Goal: Task Accomplishment & Management: Manage account settings

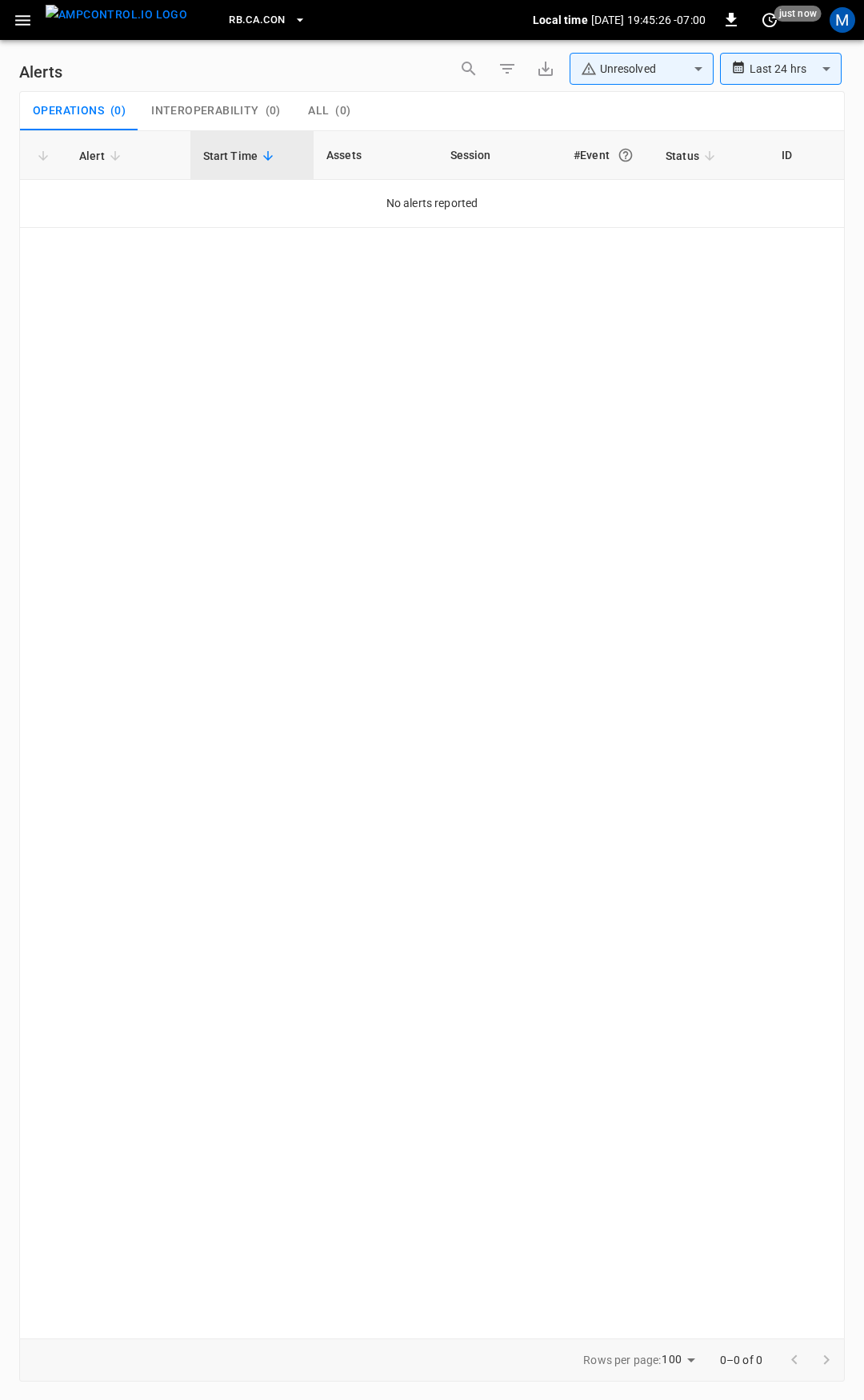
click at [15, 29] on icon "button" at bounding box center [22, 20] width 20 height 20
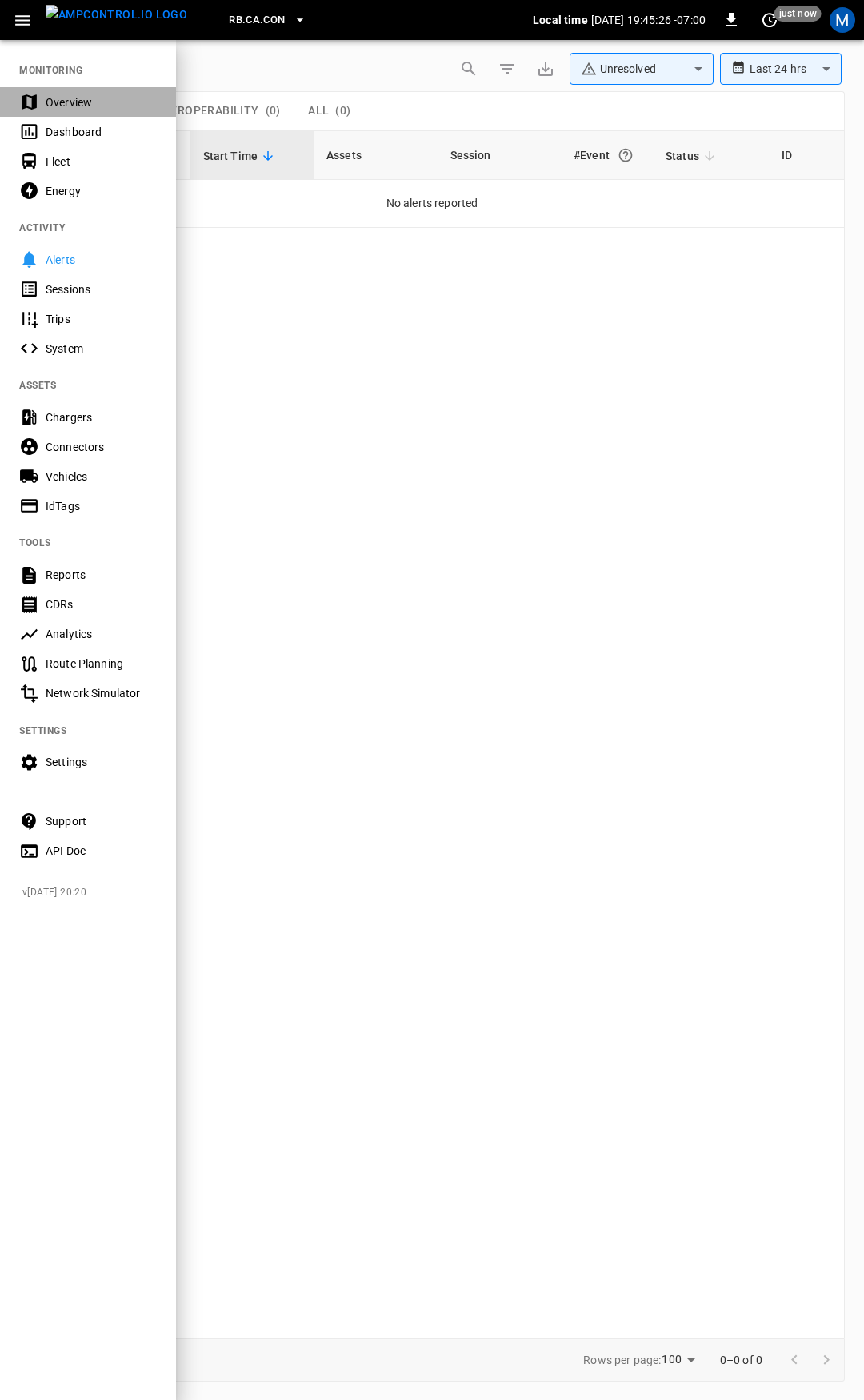
click at [90, 106] on div "Overview" at bounding box center [101, 102] width 111 height 16
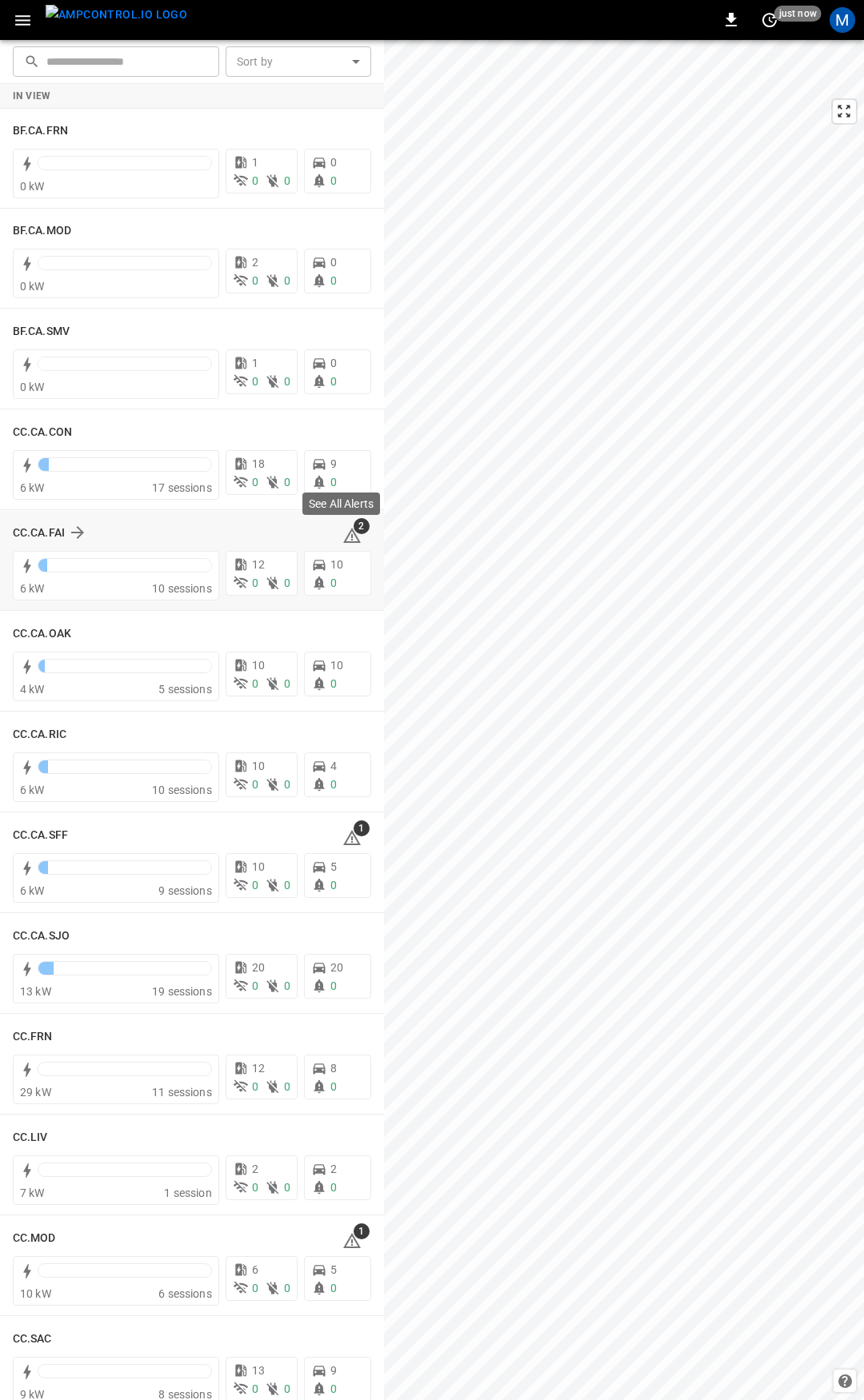
click at [351, 534] on icon at bounding box center [352, 537] width 2 height 6
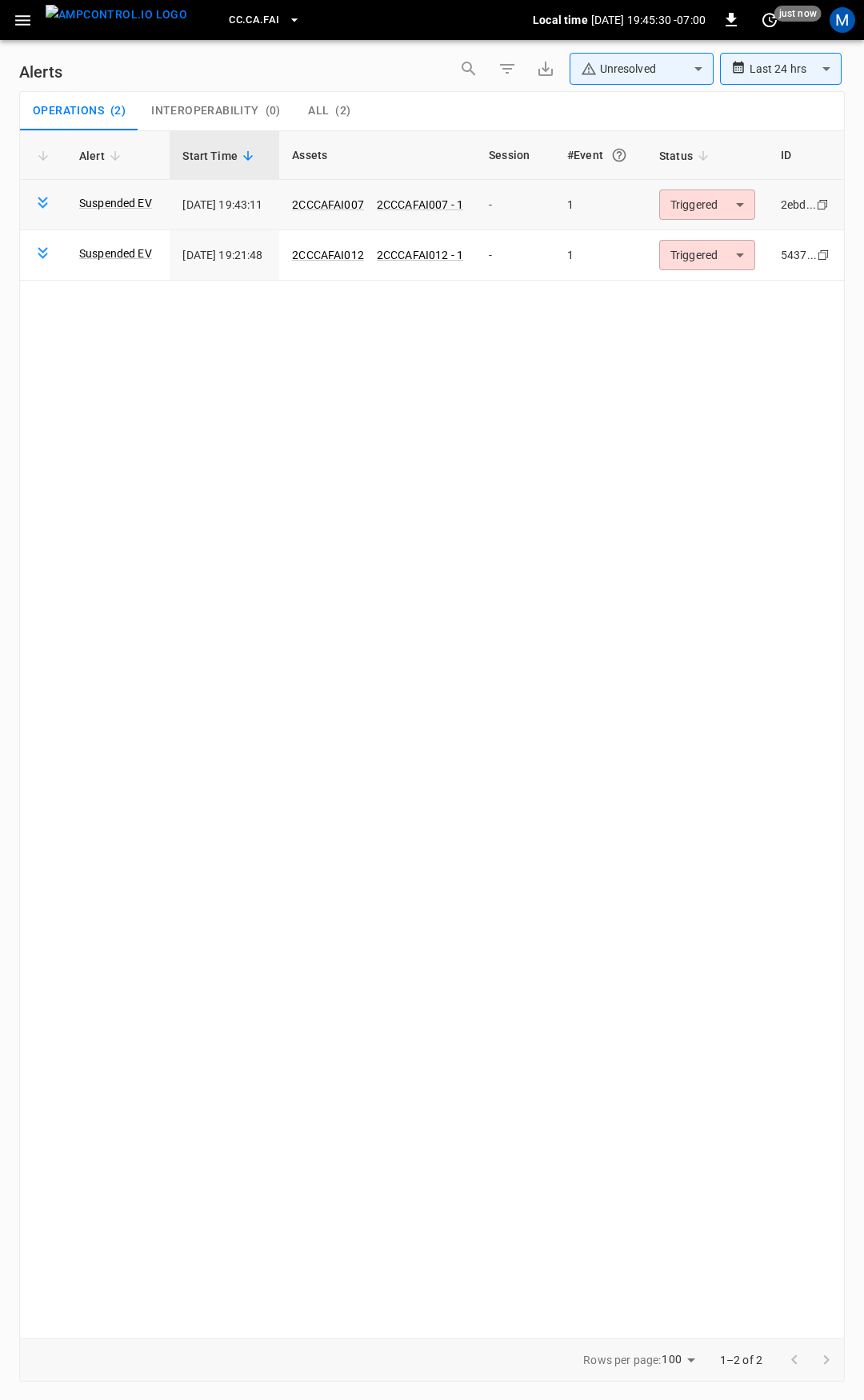
click at [724, 213] on body "**********" at bounding box center [432, 697] width 864 height 1394
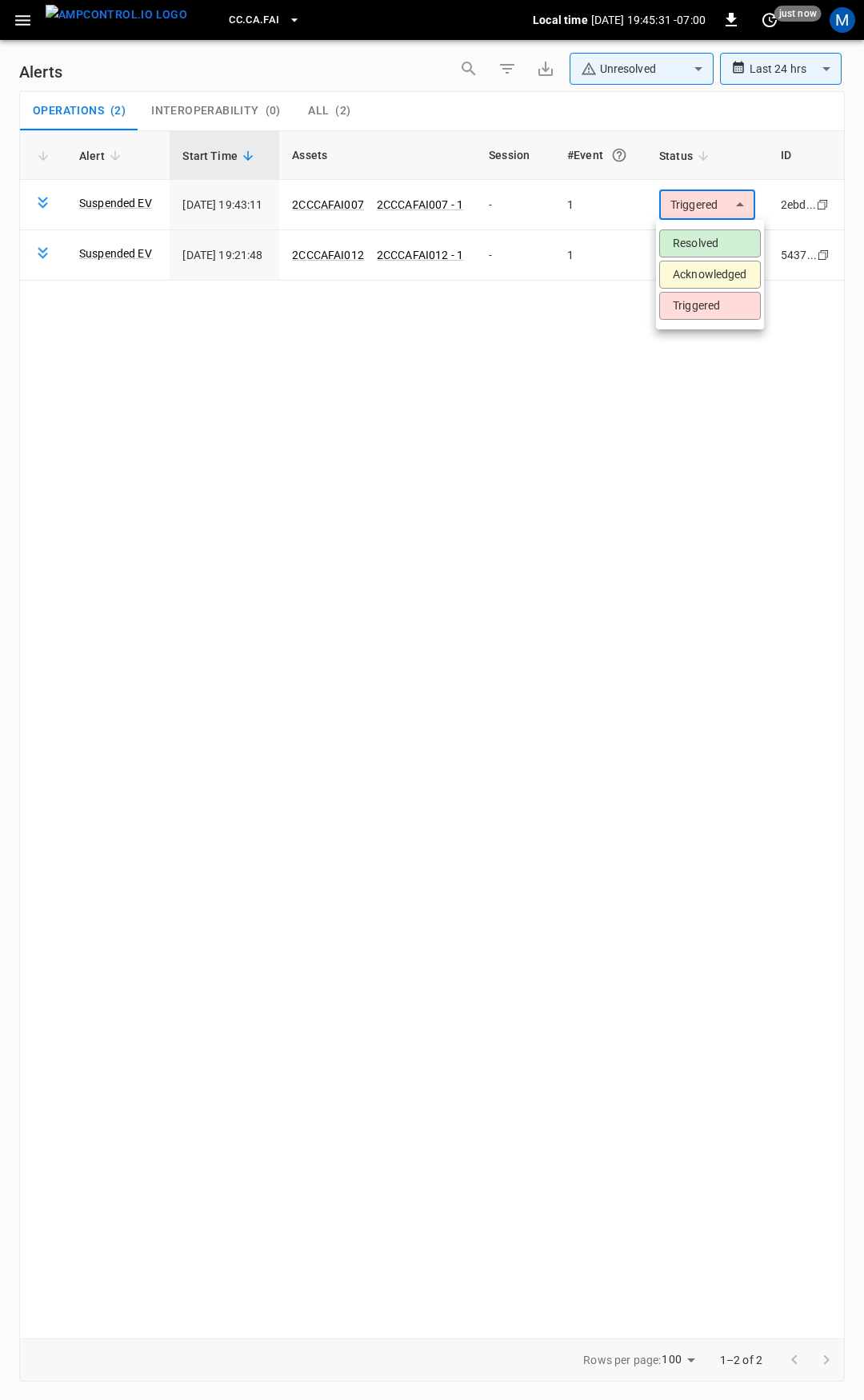
click at [726, 245] on li "Resolved" at bounding box center [710, 243] width 102 height 28
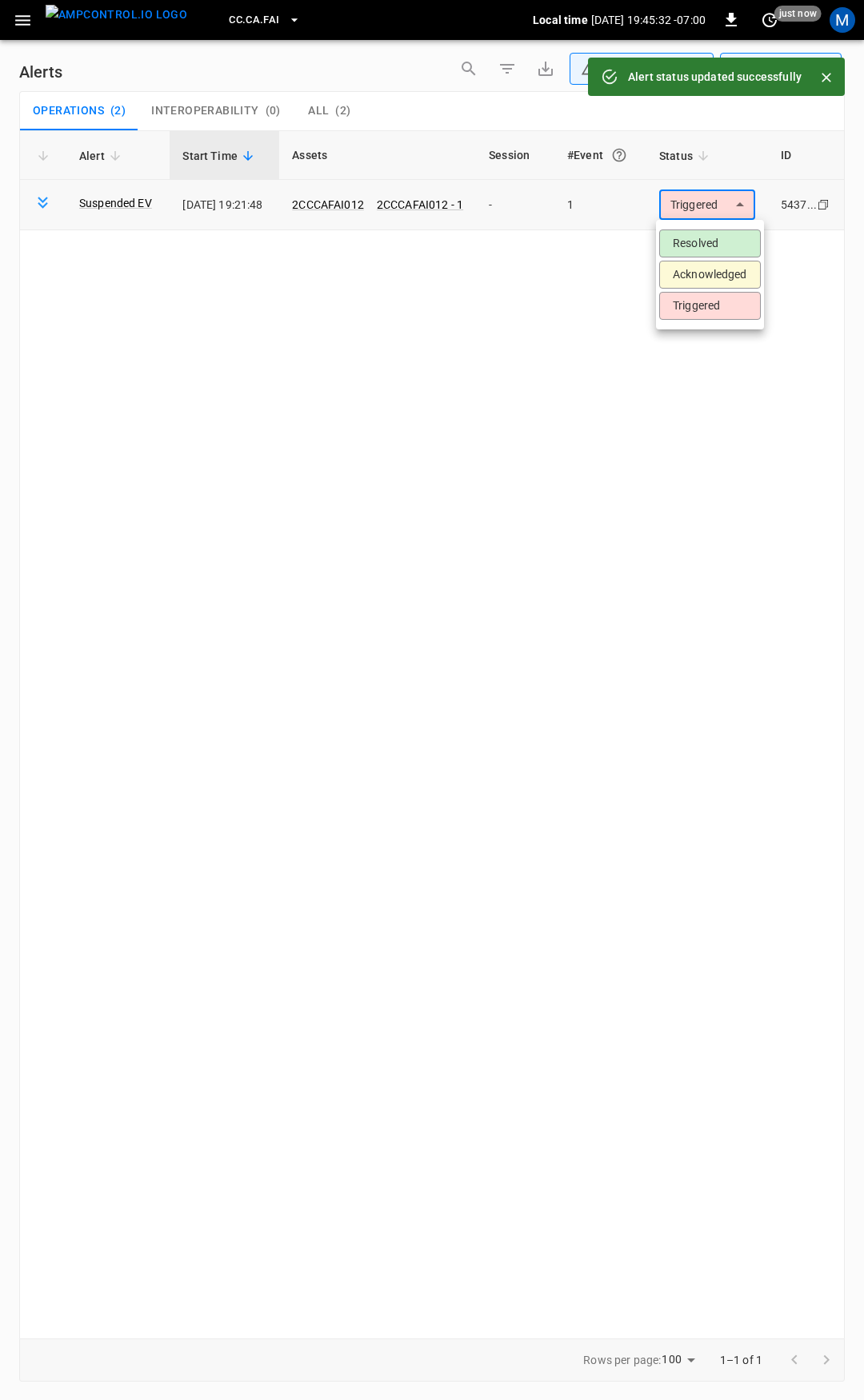
click at [711, 211] on body "**********" at bounding box center [432, 697] width 864 height 1394
drag, startPoint x: 721, startPoint y: 248, endPoint x: 704, endPoint y: 245, distance: 17.3
click at [720, 248] on li "Resolved" at bounding box center [710, 243] width 102 height 28
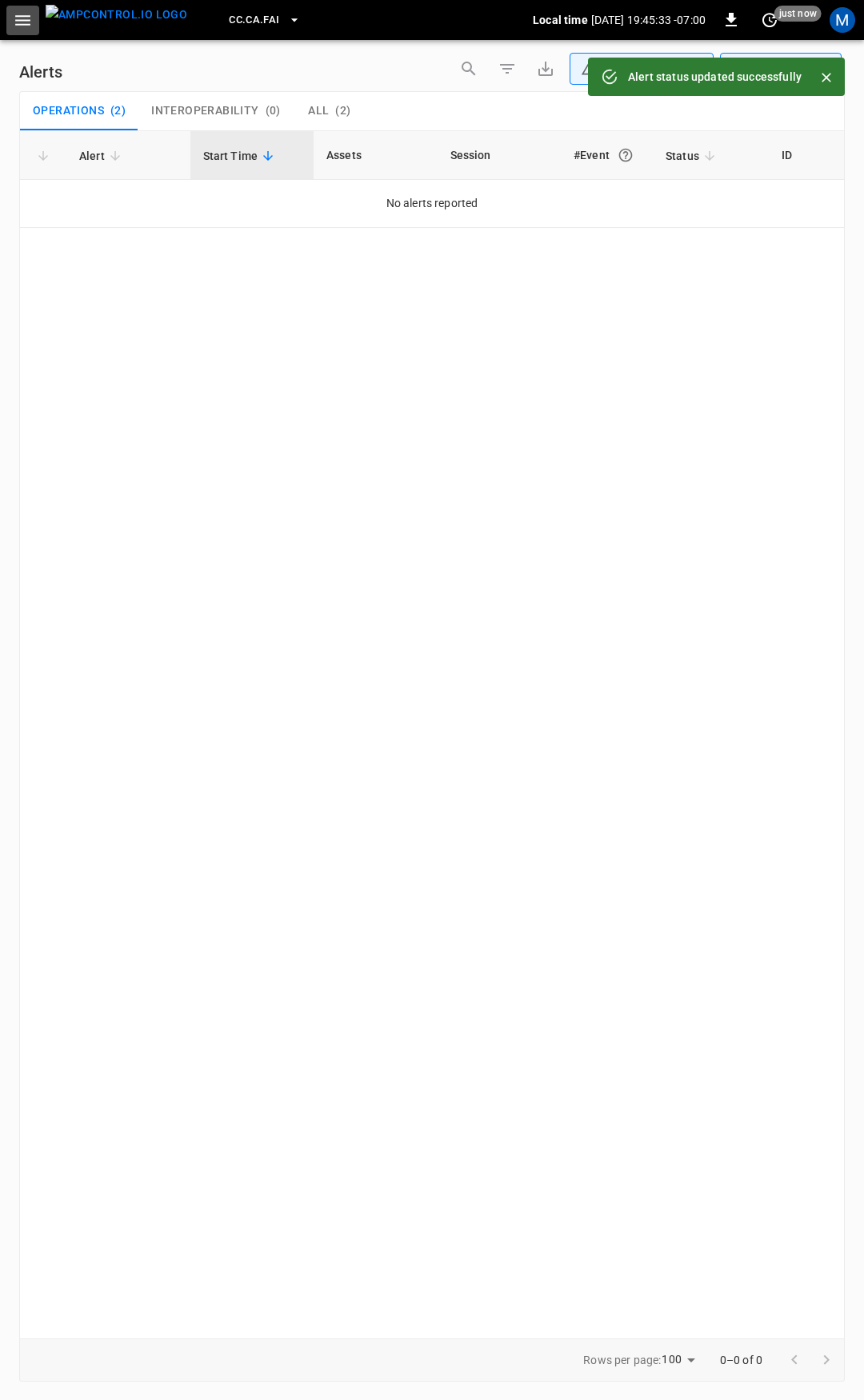
click at [24, 23] on icon "button" at bounding box center [22, 20] width 20 height 20
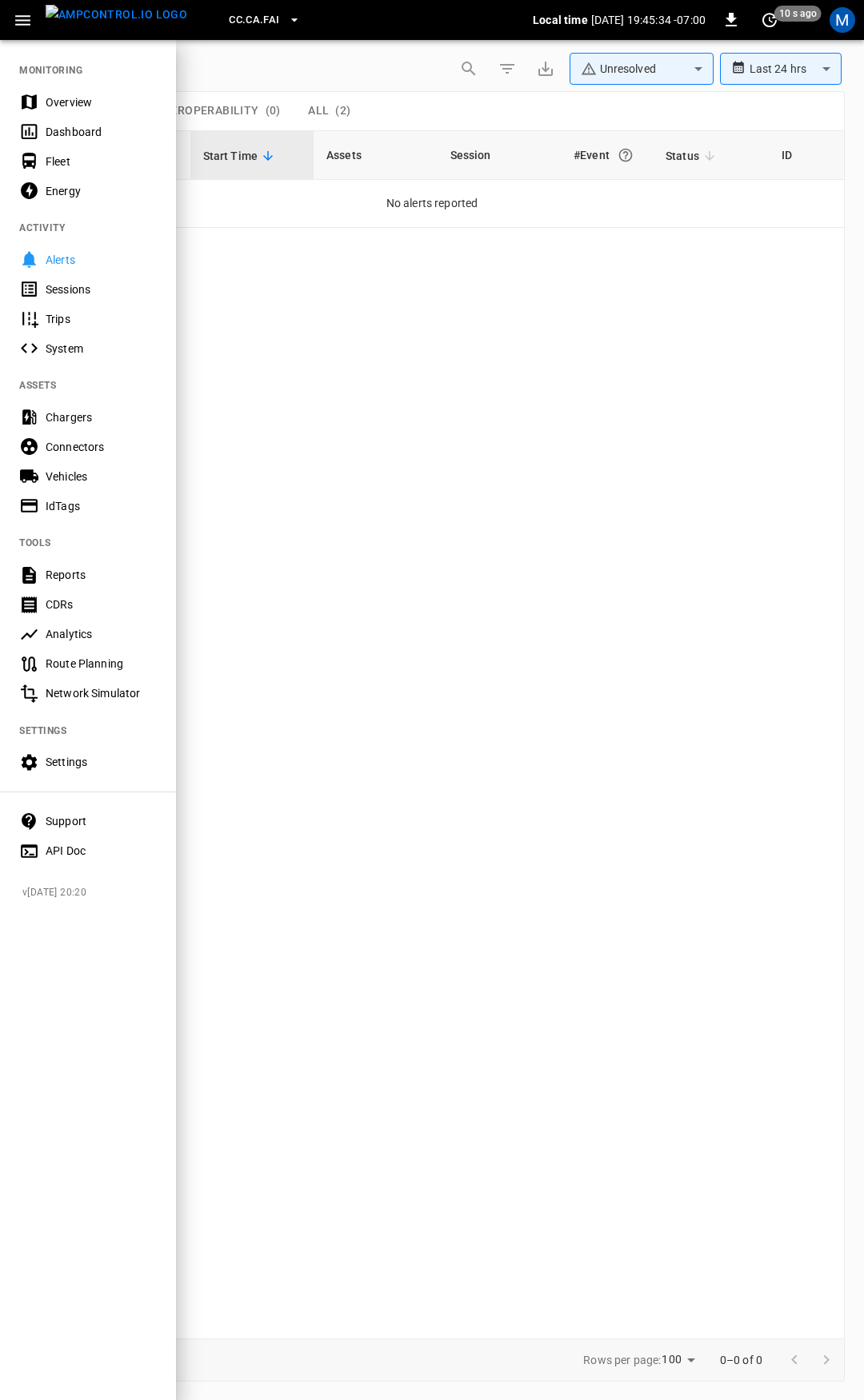
click at [107, 98] on div "Overview" at bounding box center [101, 102] width 111 height 16
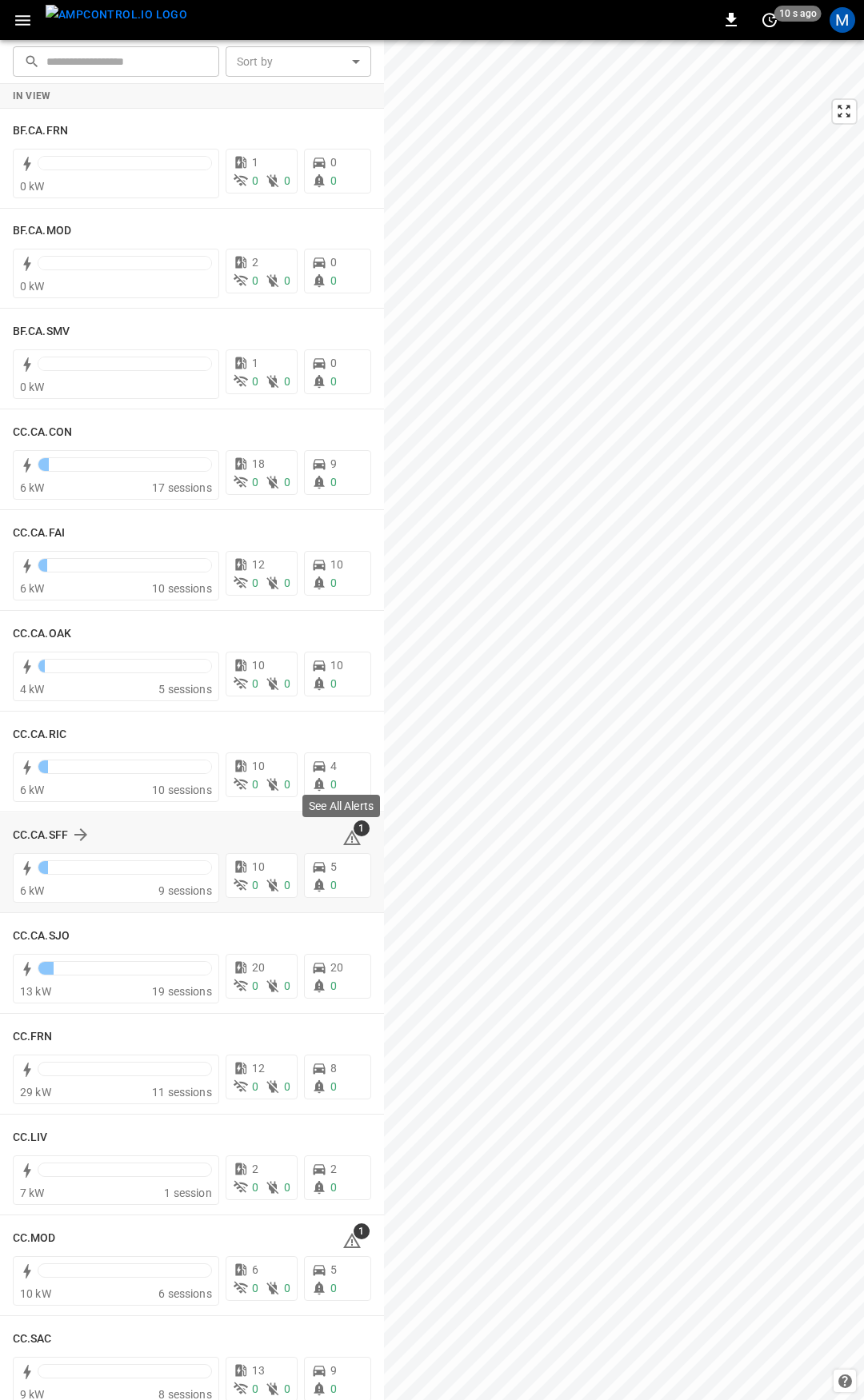
click at [346, 839] on icon at bounding box center [352, 838] width 19 height 19
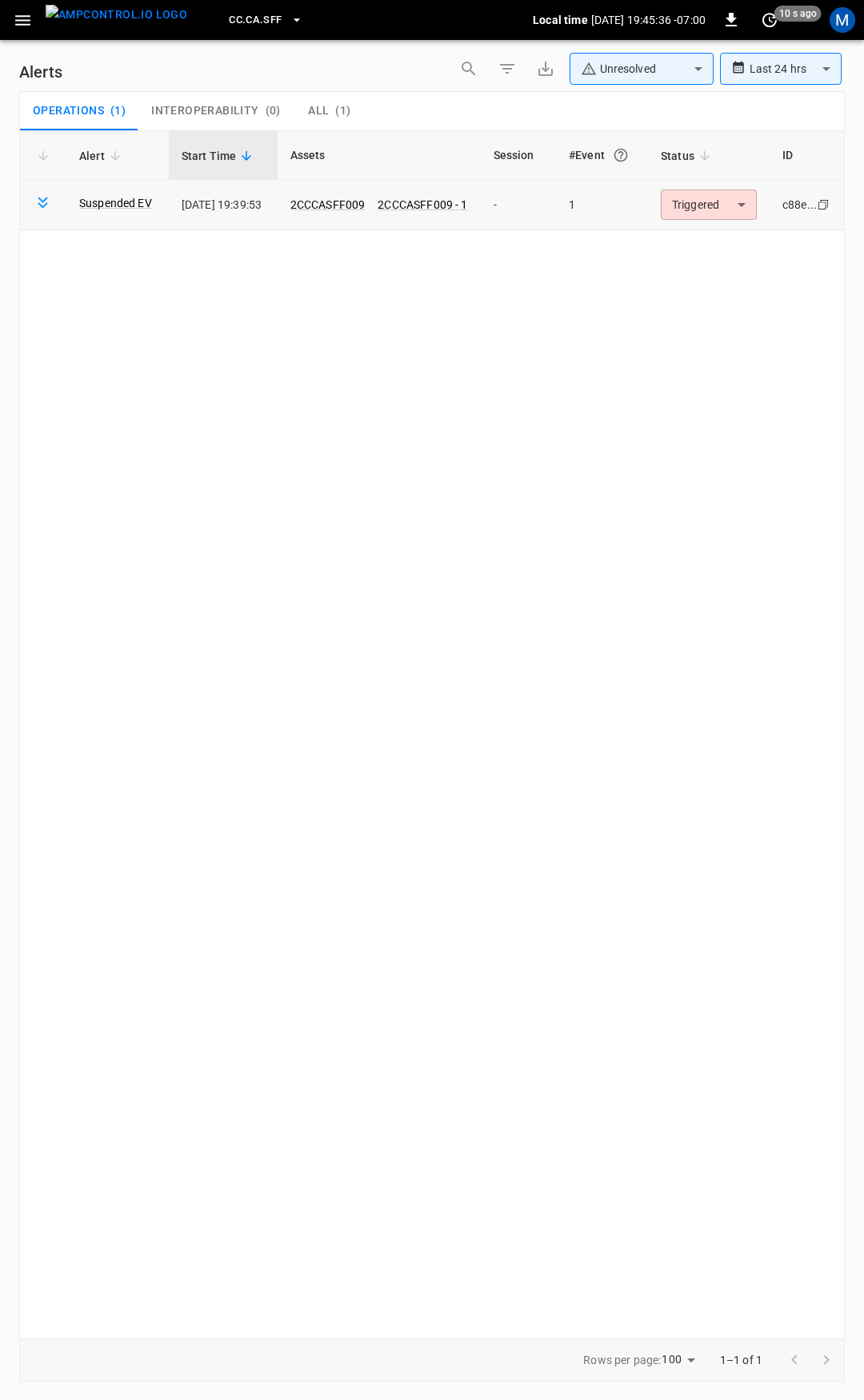
click at [710, 215] on body "**********" at bounding box center [432, 697] width 864 height 1394
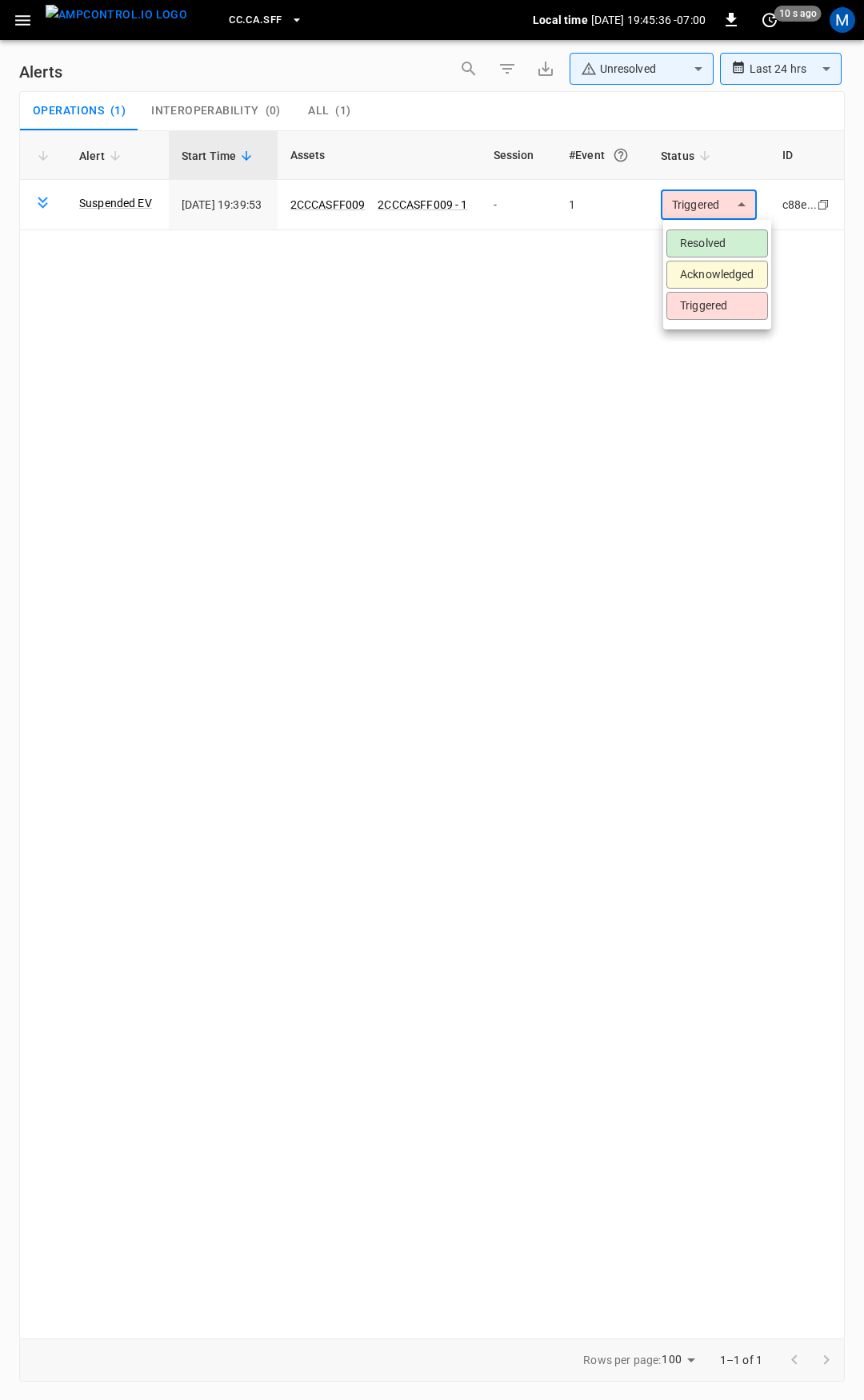
click at [708, 247] on li "Resolved" at bounding box center [717, 243] width 102 height 28
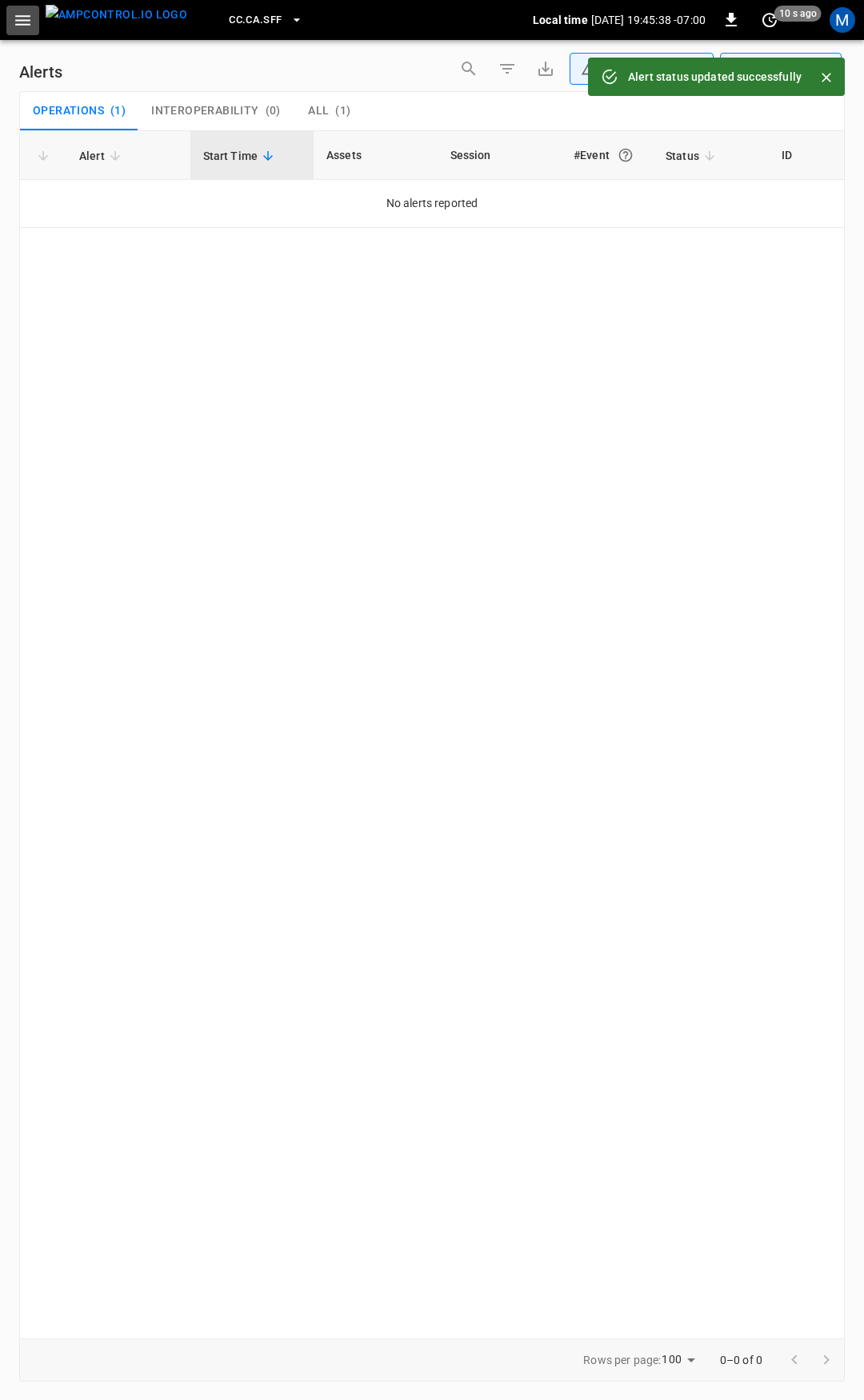
drag, startPoint x: 12, startPoint y: 16, endPoint x: 21, endPoint y: 35, distance: 21.0
click at [12, 17] on button "button" at bounding box center [22, 20] width 33 height 30
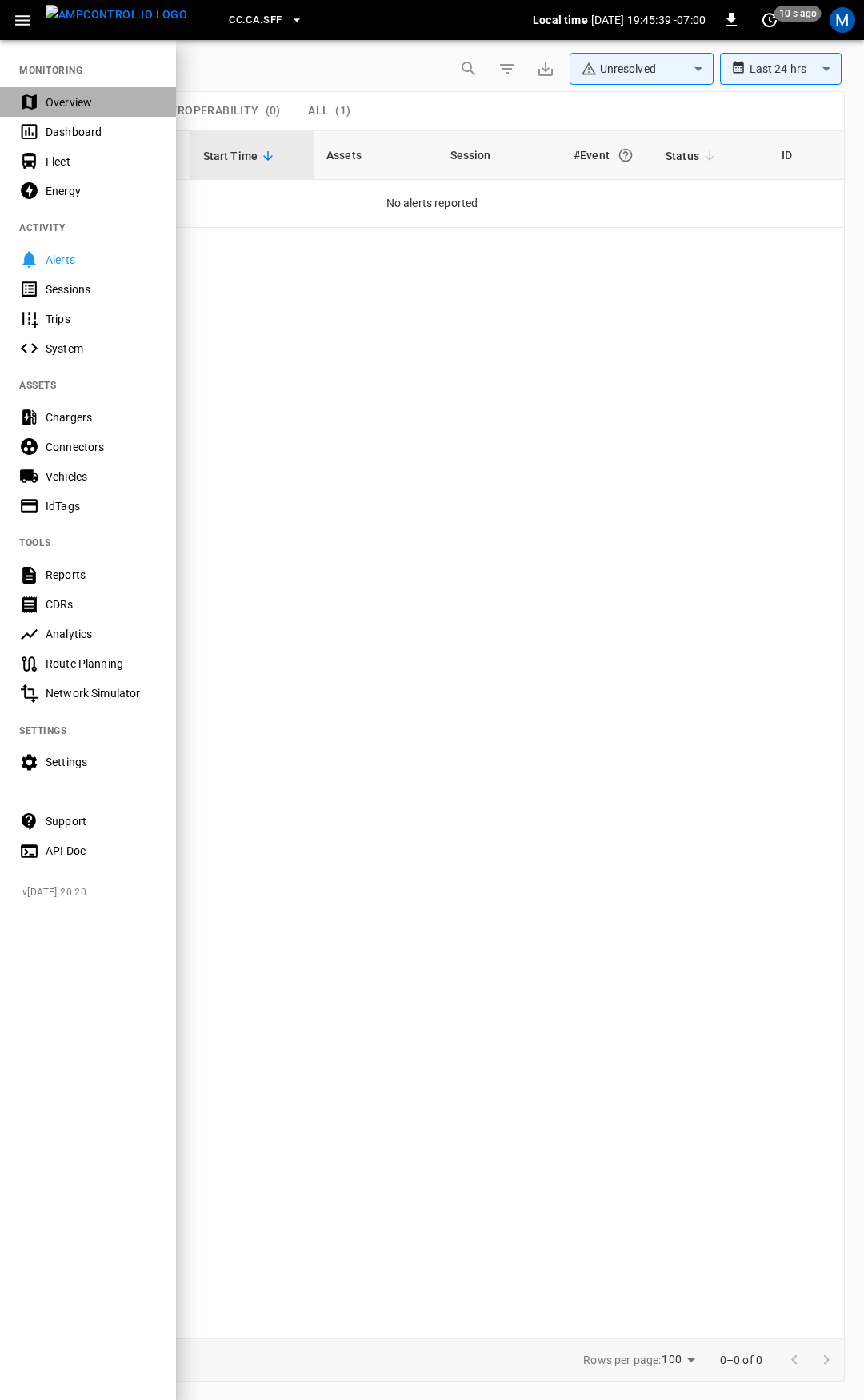
click at [61, 93] on div "Overview" at bounding box center [88, 102] width 176 height 30
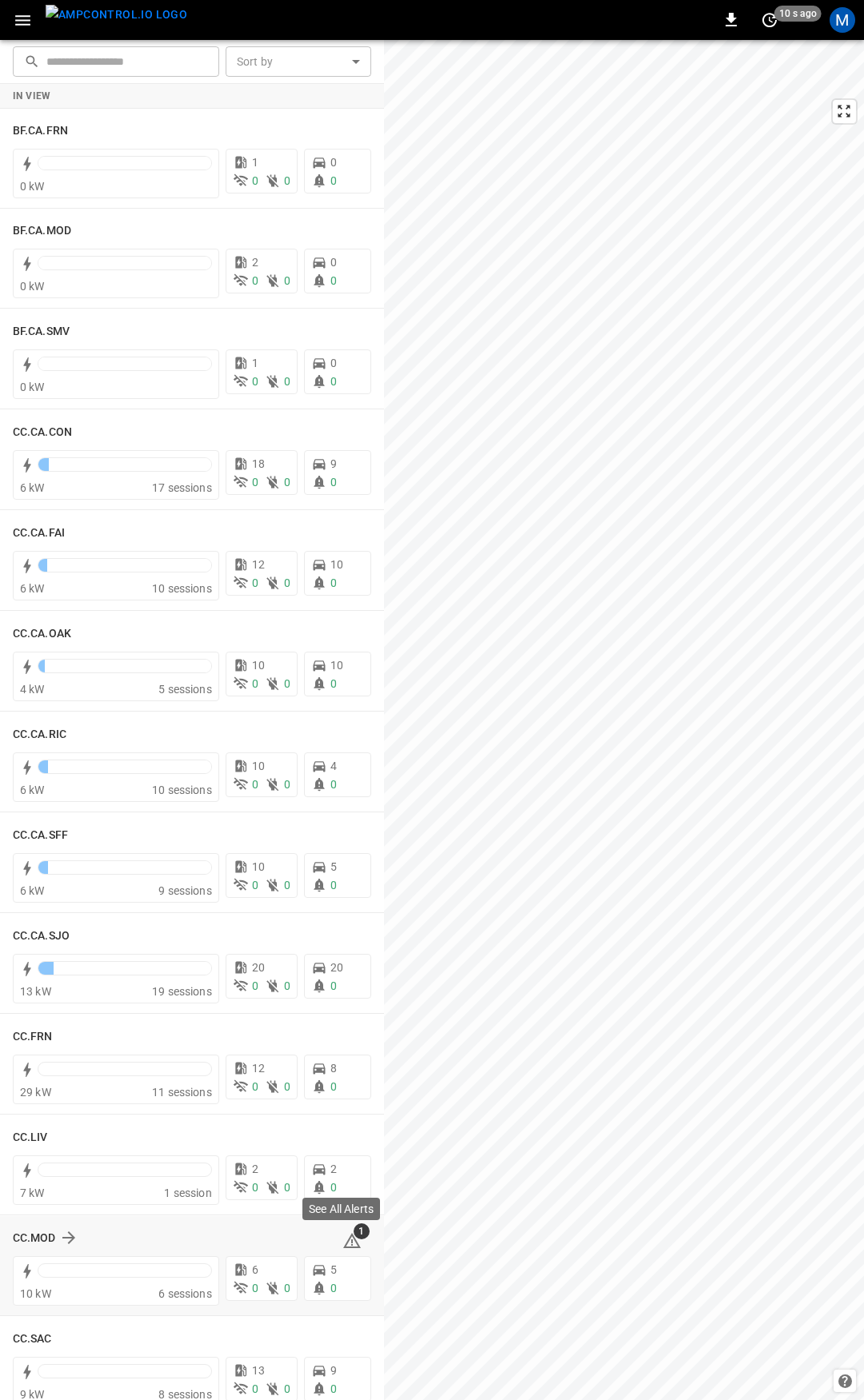
click at [350, 1243] on icon at bounding box center [352, 1241] width 19 height 19
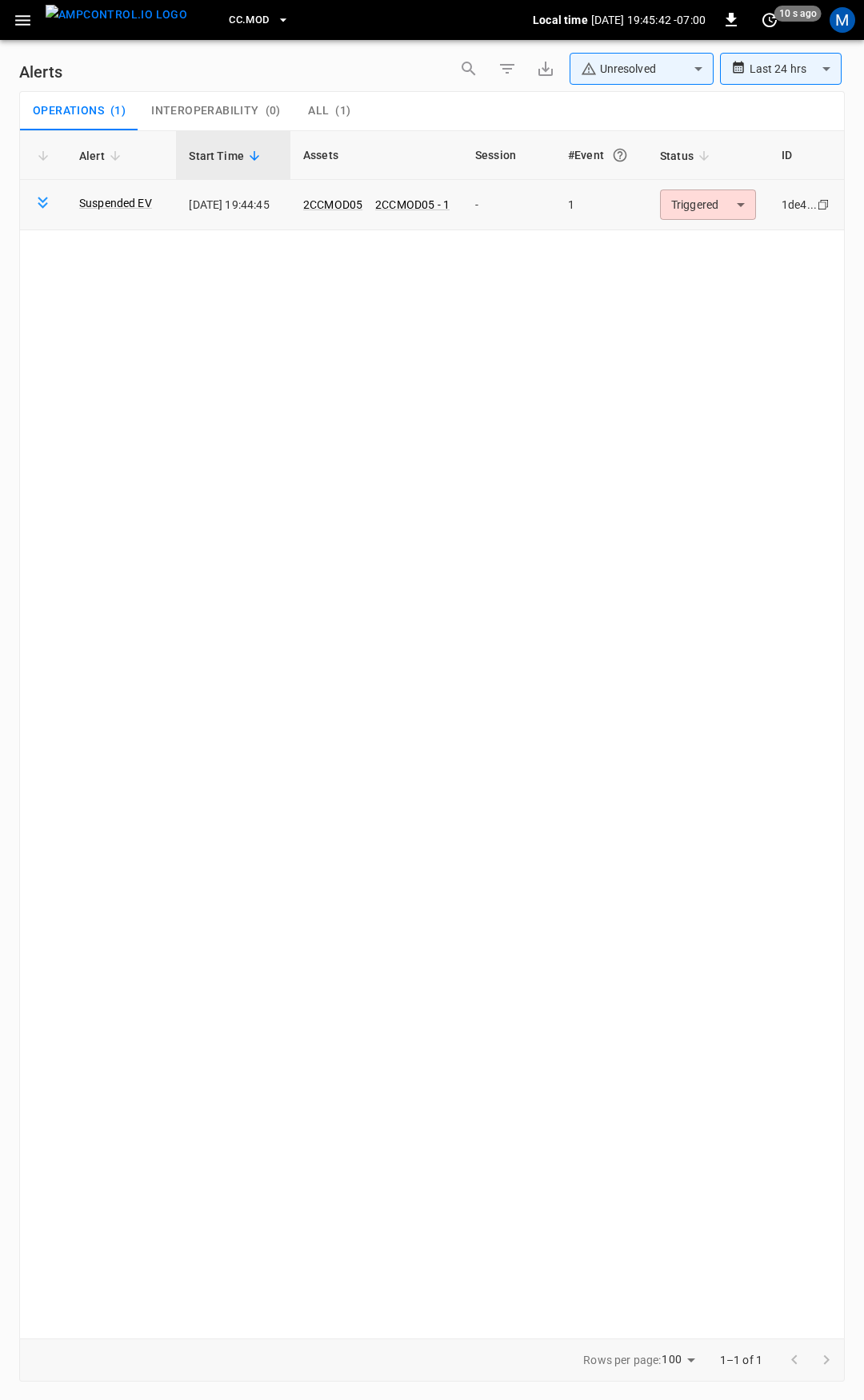
click at [703, 211] on body "**********" at bounding box center [432, 697] width 864 height 1394
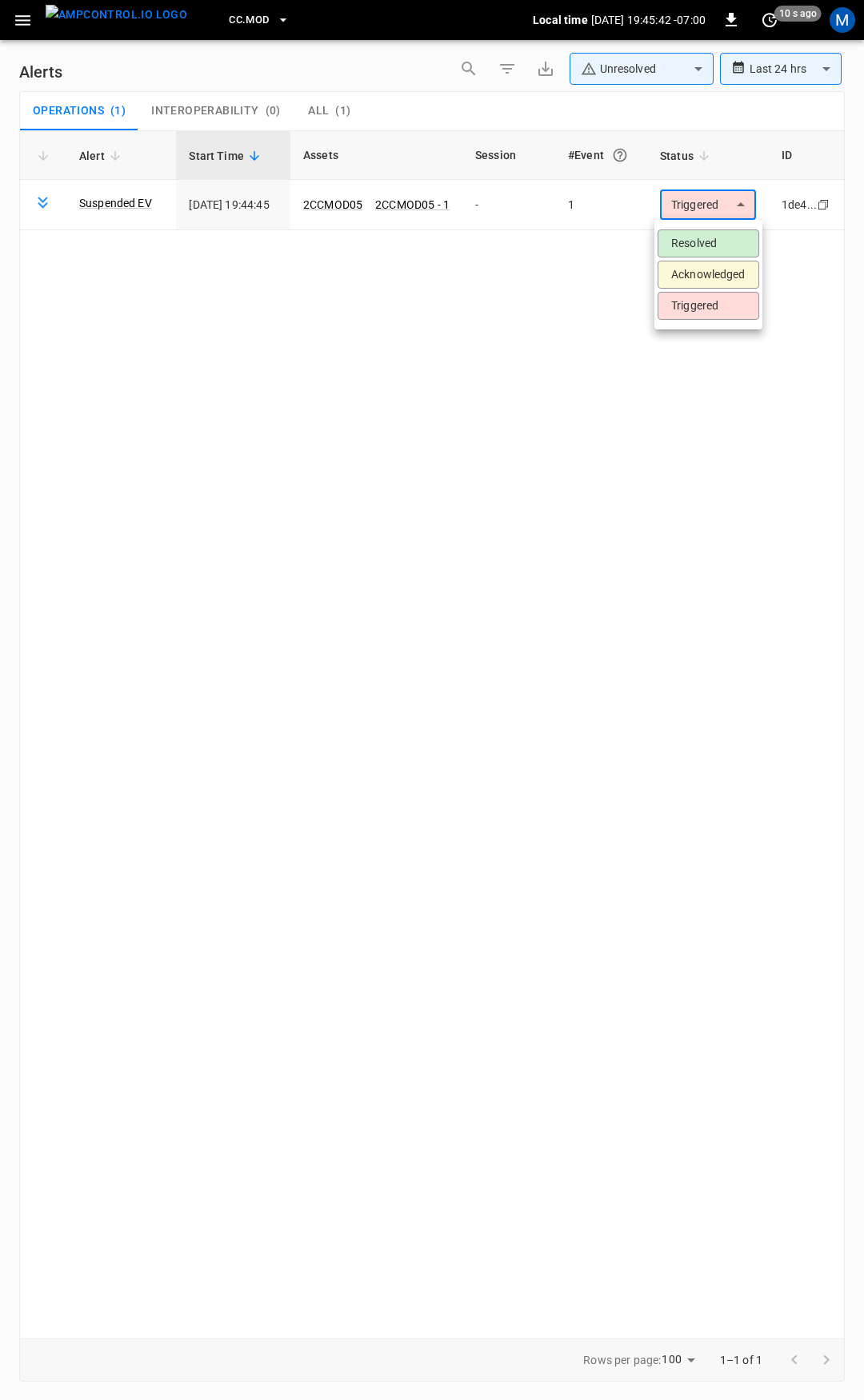
click at [705, 242] on li "Resolved" at bounding box center [708, 243] width 102 height 28
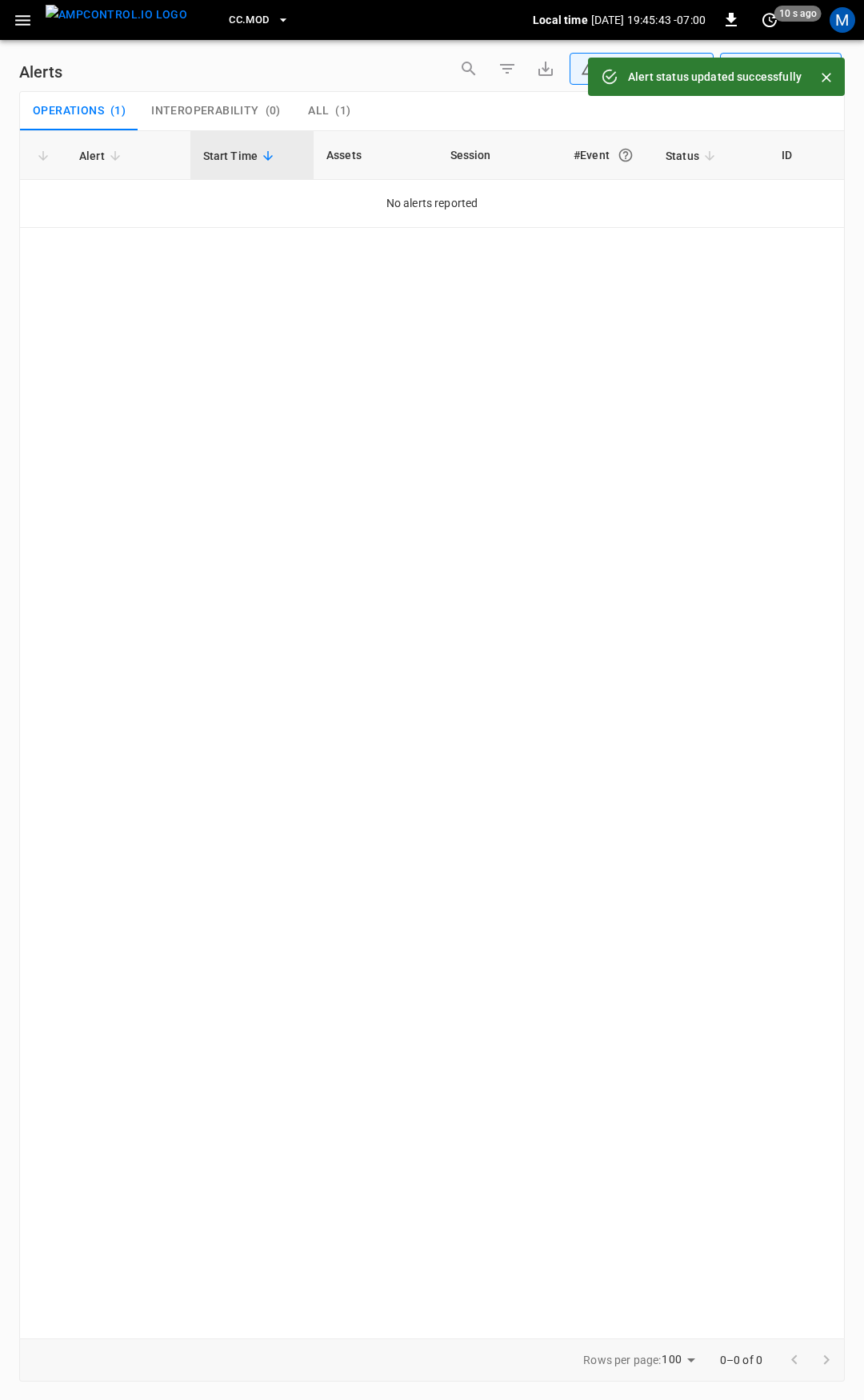
click at [22, 14] on icon "button" at bounding box center [22, 20] width 20 height 20
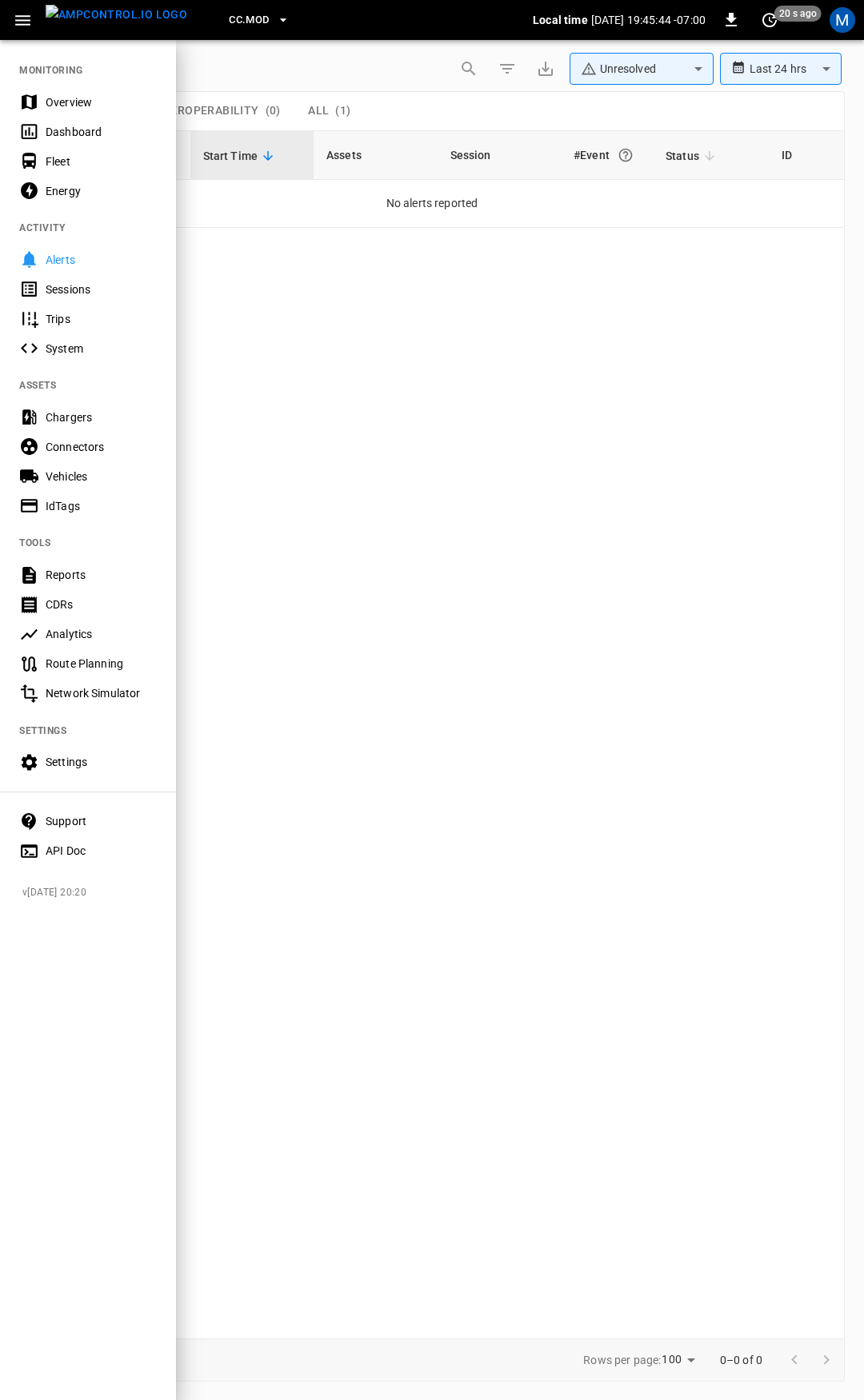
click at [54, 80] on nav "MONITORING Overview Dashboard Fleet Energy ACTIVITY Alerts Sessions Trips Syste…" at bounding box center [88, 455] width 176 height 834
click at [62, 105] on div "Overview" at bounding box center [101, 102] width 111 height 16
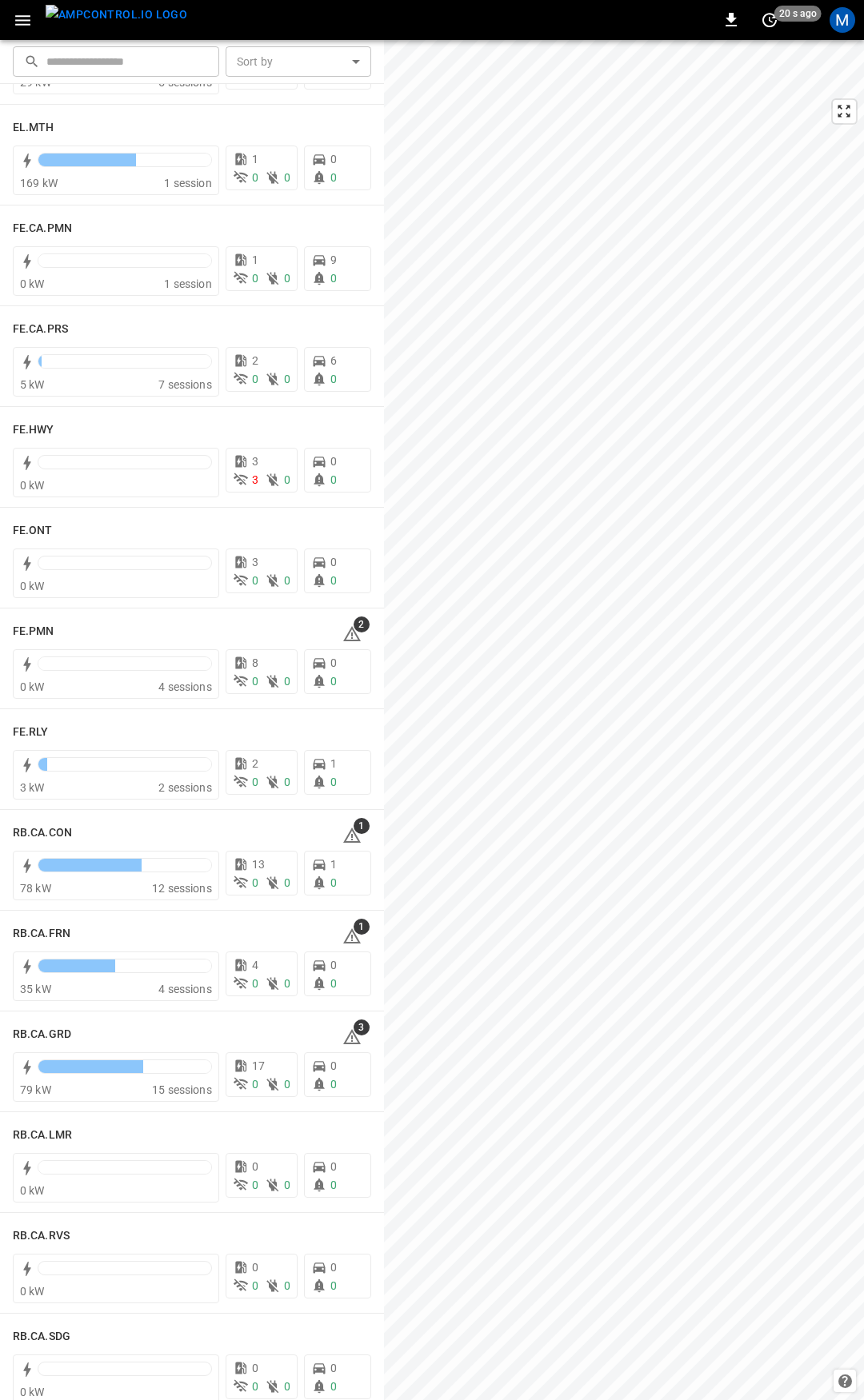
scroll to position [1427, 0]
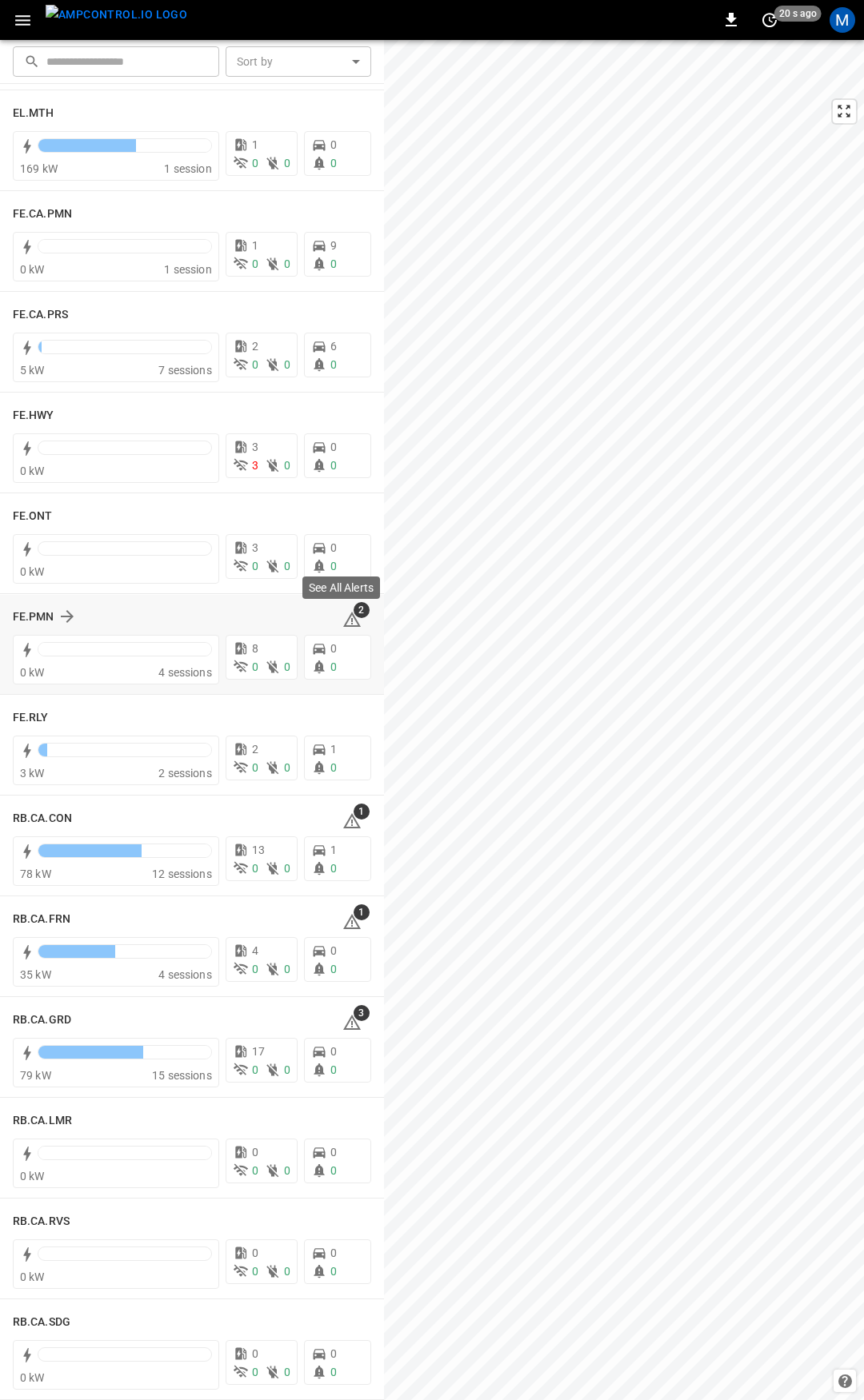
click at [351, 620] on icon at bounding box center [352, 621] width 2 height 6
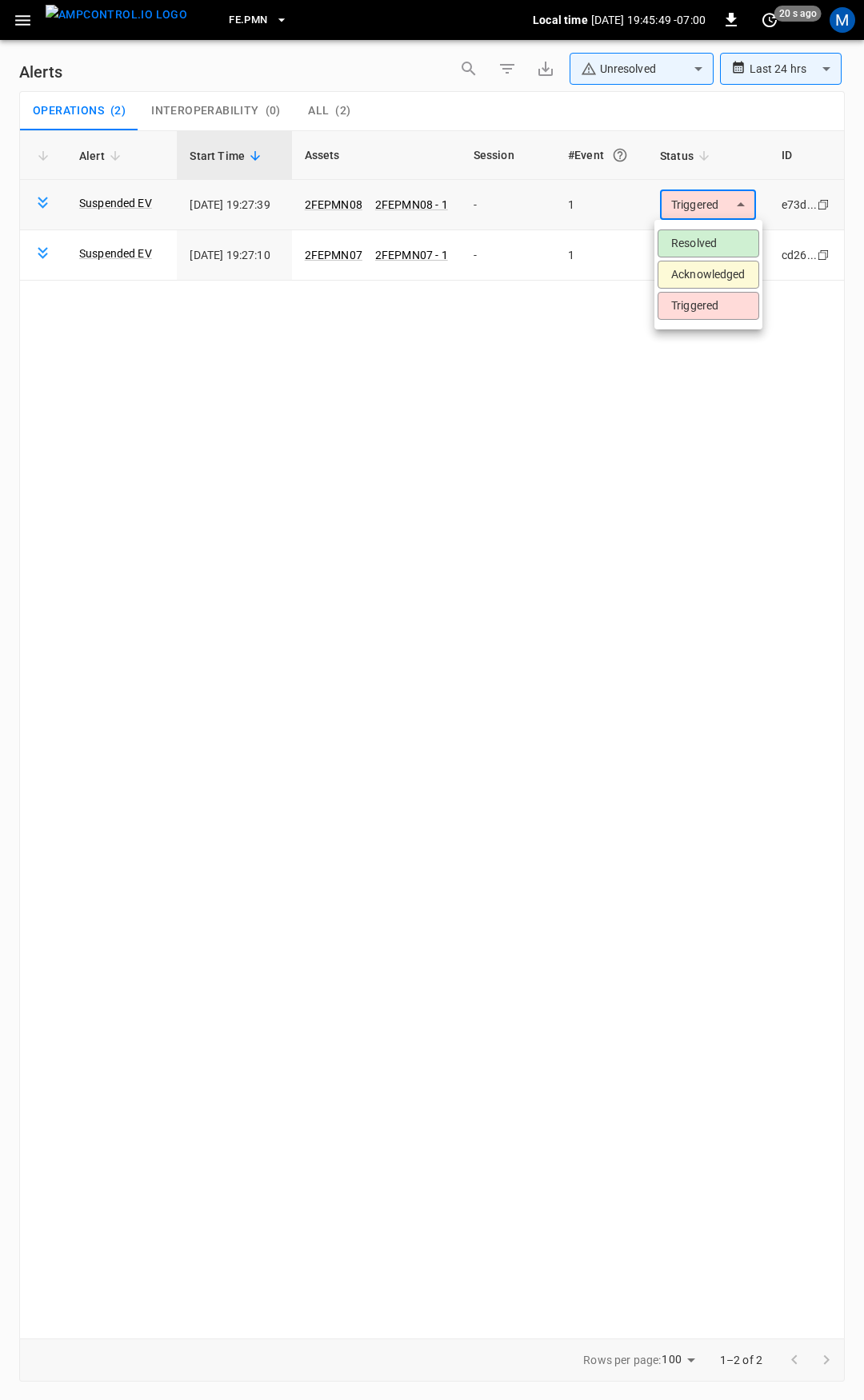
click at [702, 196] on body "**********" at bounding box center [432, 697] width 864 height 1394
click at [702, 242] on li "Resolved" at bounding box center [708, 243] width 102 height 28
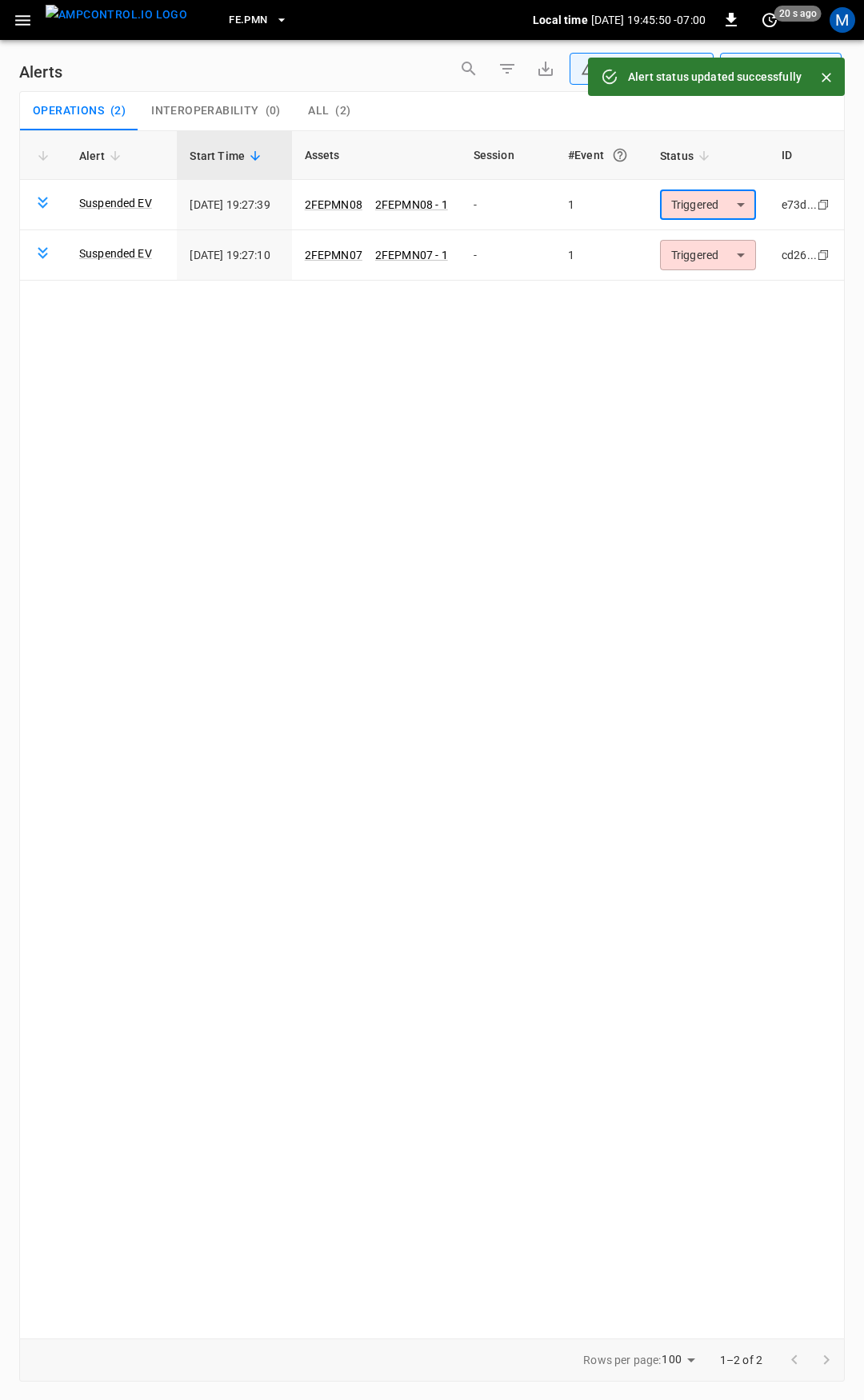
click at [704, 203] on body "**********" at bounding box center [432, 697] width 864 height 1394
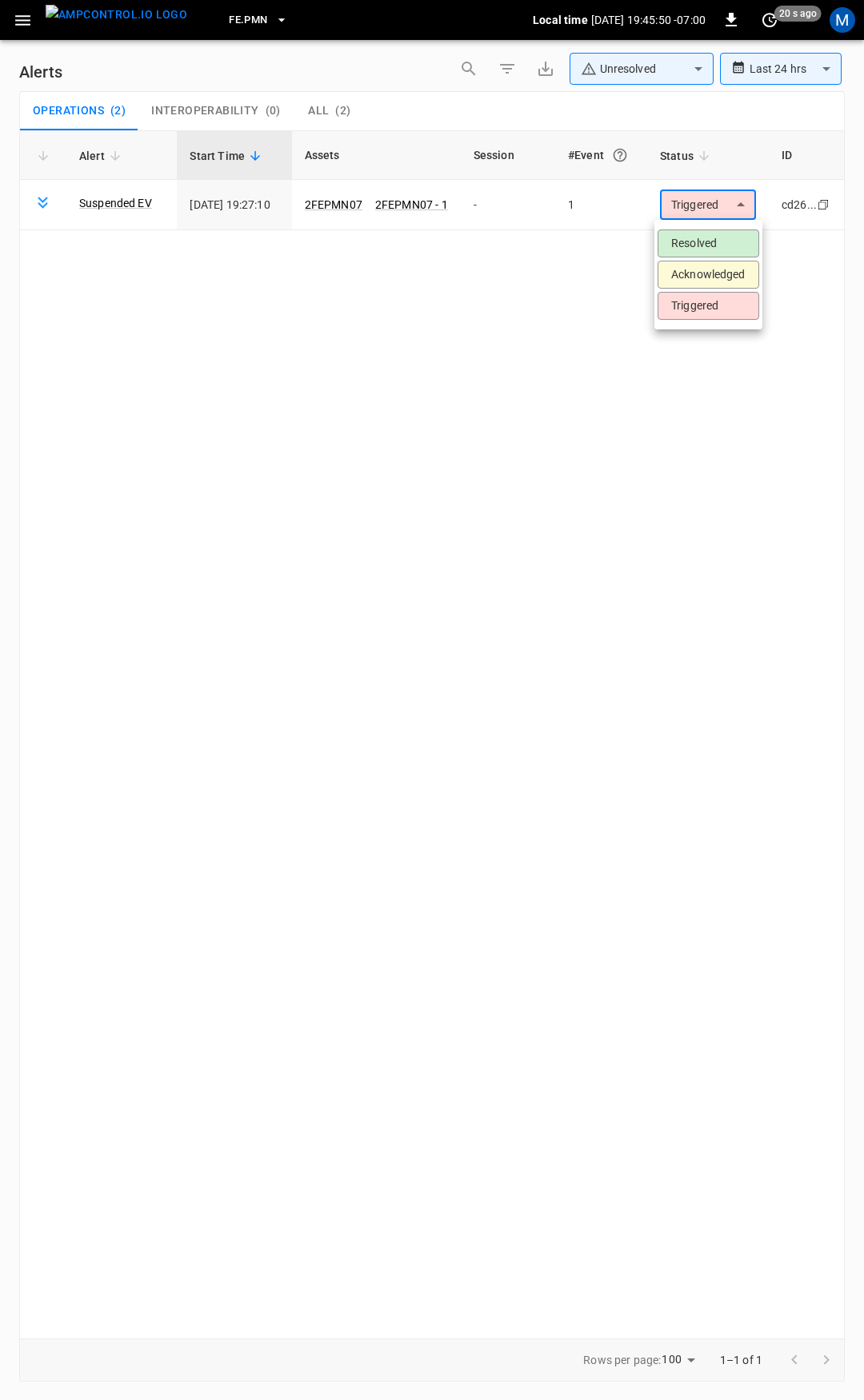
click at [693, 248] on li "Resolved" at bounding box center [708, 243] width 102 height 28
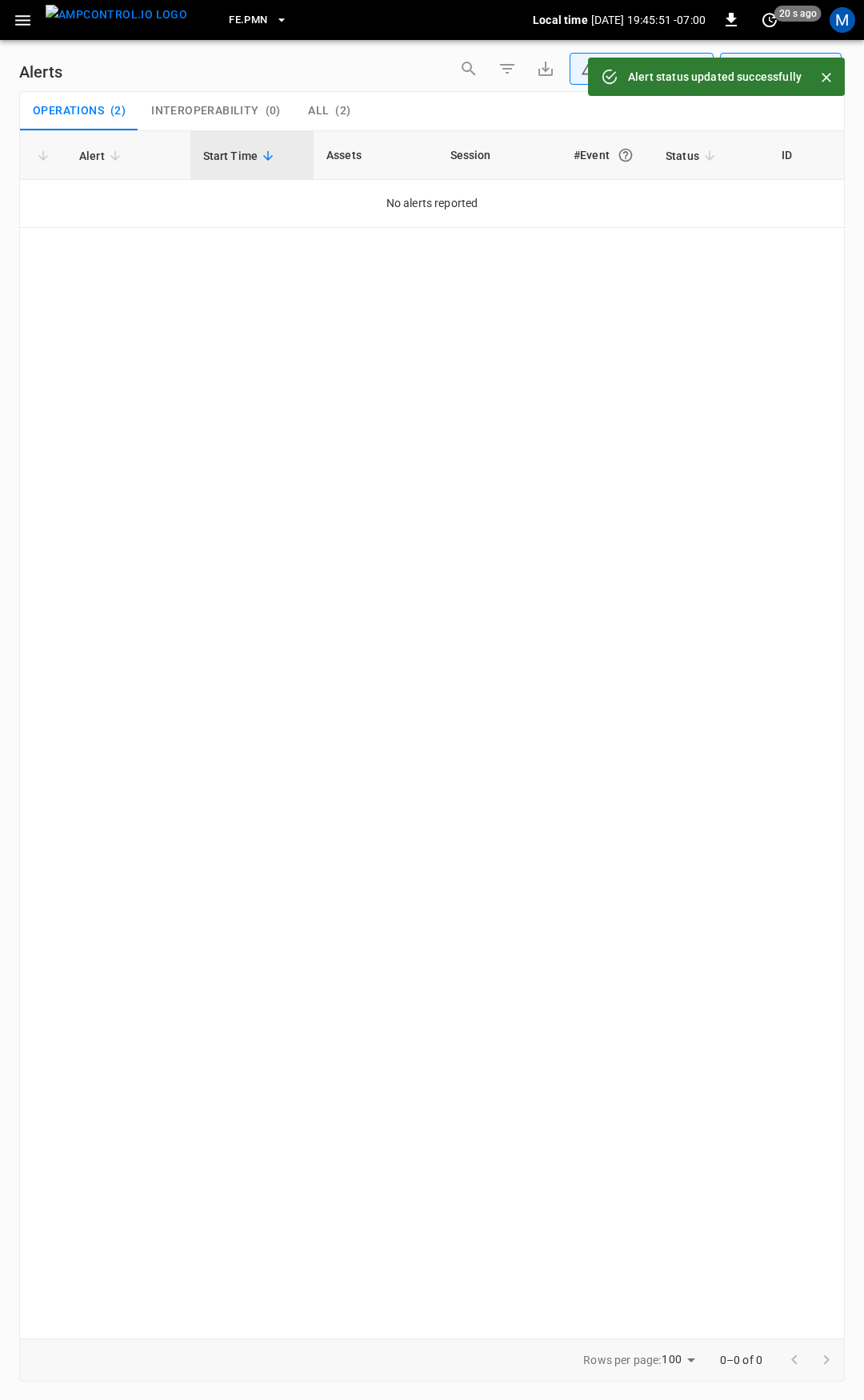
click at [16, 22] on icon "button" at bounding box center [22, 20] width 20 height 20
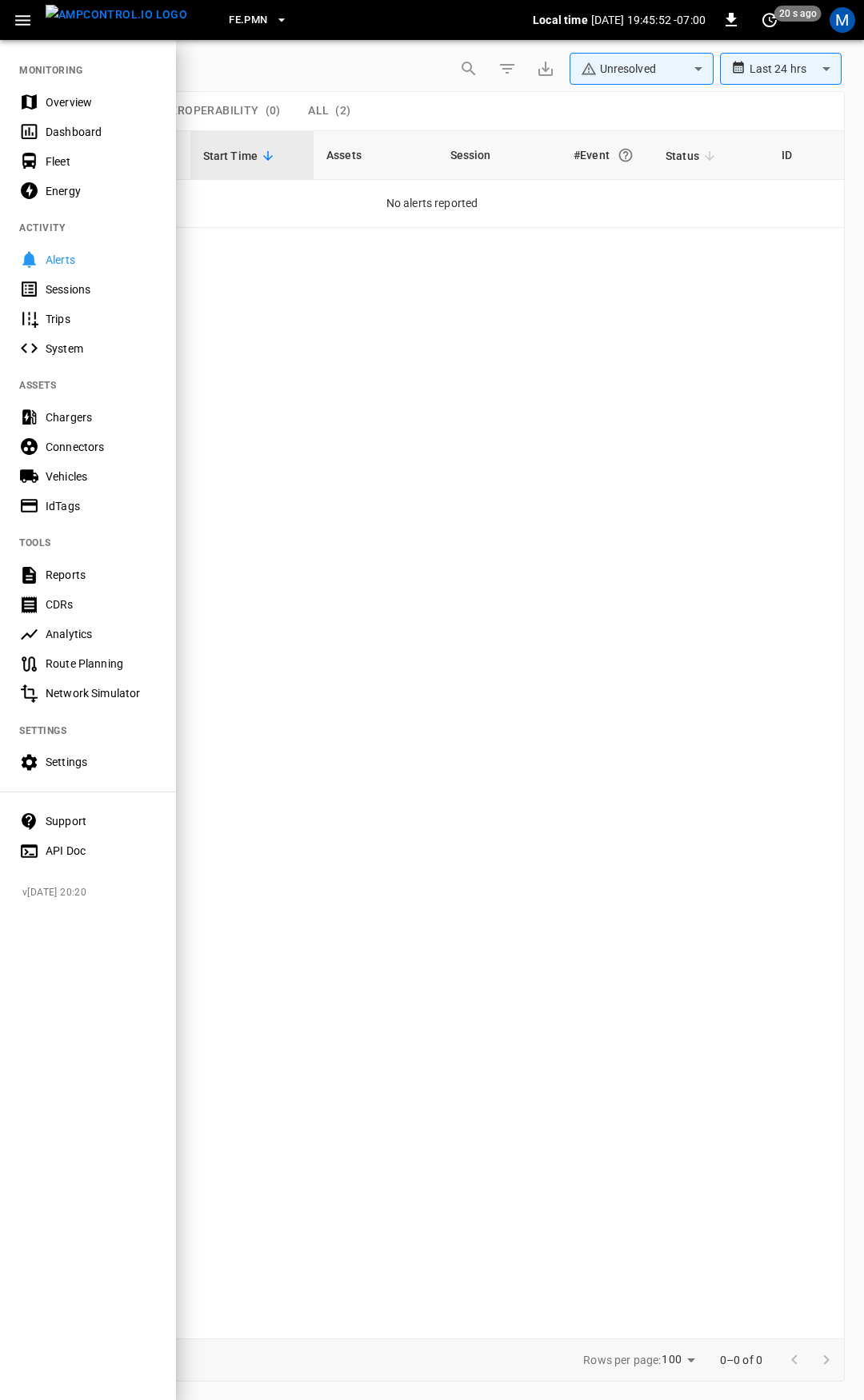
click at [94, 102] on div "Overview" at bounding box center [101, 102] width 111 height 16
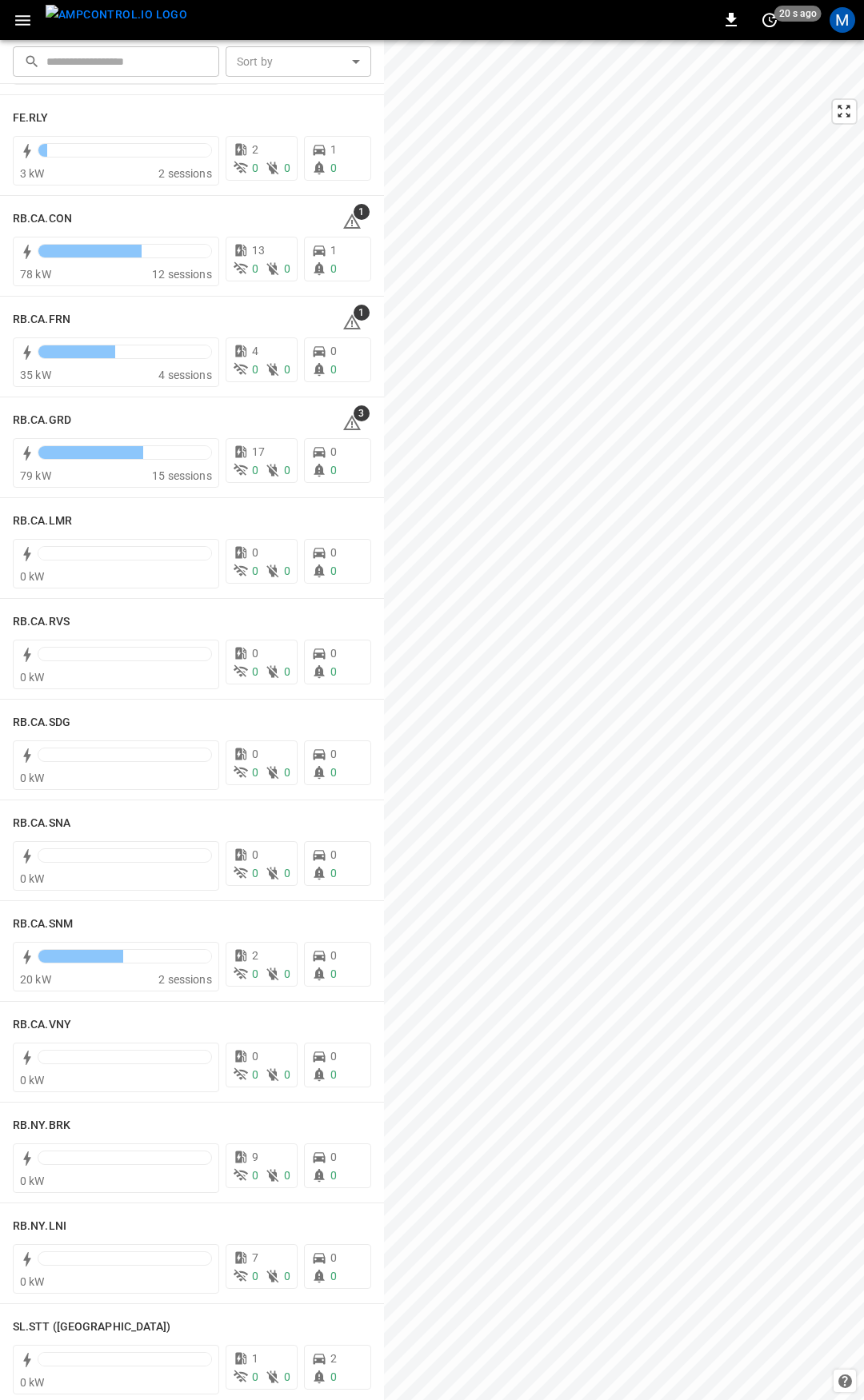
scroll to position [2062, 0]
